Goal: Submit feedback/report problem: Submit feedback/report problem

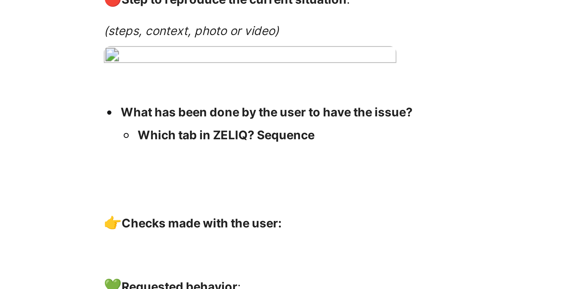
scroll to position [472, 0]
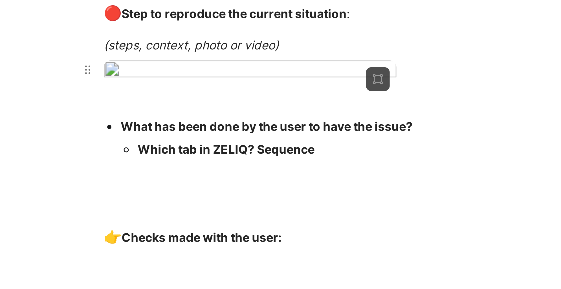
click at [251, 116] on body "Payment failed. Please try again or use a different payment method if you want …" at bounding box center [280, 144] width 561 height 289
click at [259, 117] on img at bounding box center [280, 144] width 561 height 288
click at [259, 117] on body "Payment failed. Please try again or use a different payment method if you want …" at bounding box center [280, 144] width 561 height 289
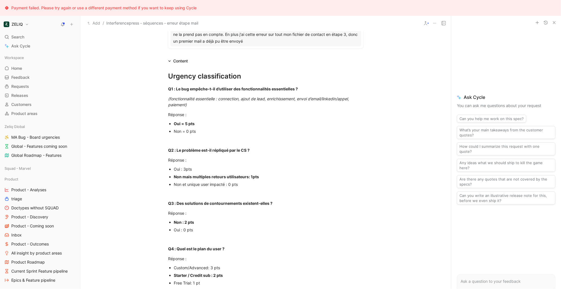
scroll to position [0, 0]
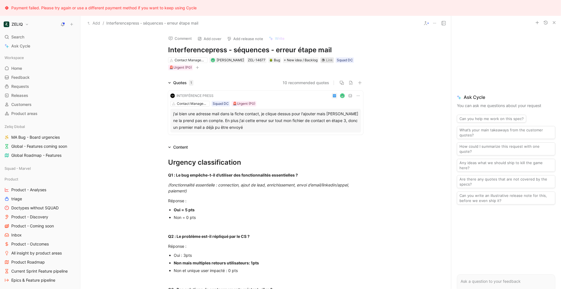
click at [331, 60] on div "Link" at bounding box center [329, 60] width 7 height 6
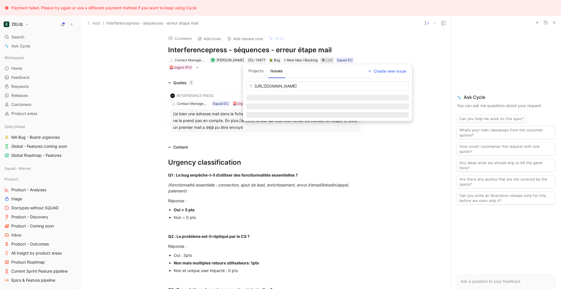
scroll to position [0, 6]
type input "[URL][DOMAIN_NAME]"
click at [322, 99] on div "France digitale - Seq - error email empty" at bounding box center [360, 96] width 98 height 7
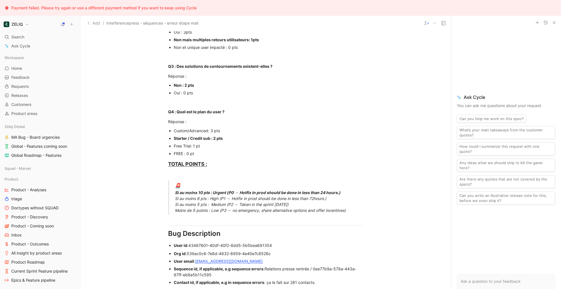
scroll to position [266, 0]
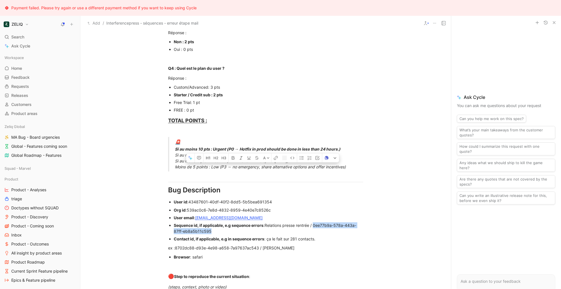
drag, startPoint x: 316, startPoint y: 225, endPoint x: 320, endPoint y: 230, distance: 6.2
click at [320, 230] on div "Sequence id, if applicable, e.g sequence errors : Relations presse rentrée / 0e…" at bounding box center [269, 228] width 190 height 12
